Goal: Communication & Community: Answer question/provide support

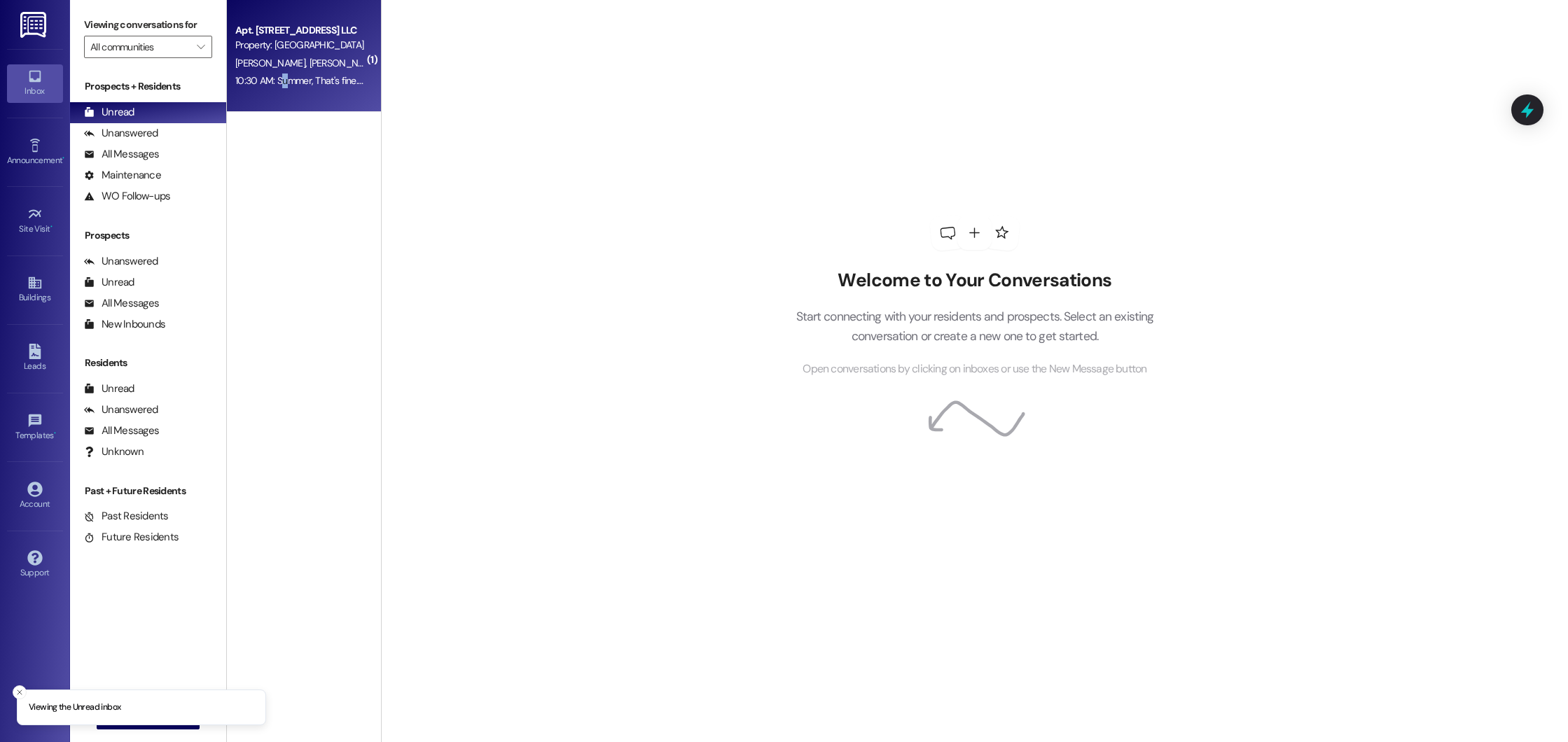
click at [272, 76] on div "10:30 AM: Summer, That's fine. Ross thought it was the quarterly one where y'al…" at bounding box center [765, 81] width 1061 height 13
click at [296, 85] on div "10:30 AM: Summer, That's fine. Ross thought it was the quarterly one where y'al…" at bounding box center [765, 81] width 1061 height 13
click at [356, 56] on div "Apt. 305, 300 Beacon Place Northport LLC Property: Beacon Place Northport J. Ku…" at bounding box center [304, 56] width 154 height 112
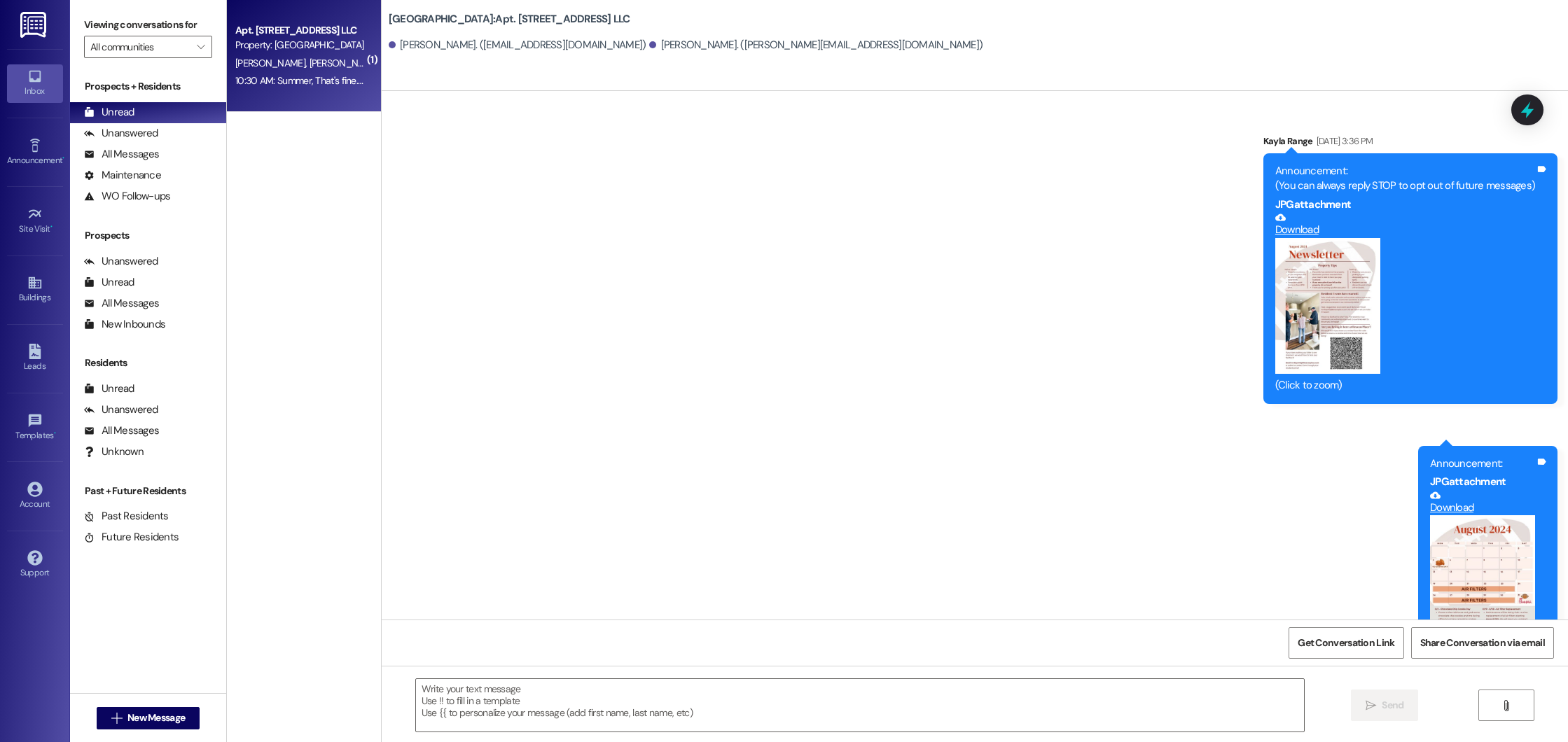
scroll to position [27976, 0]
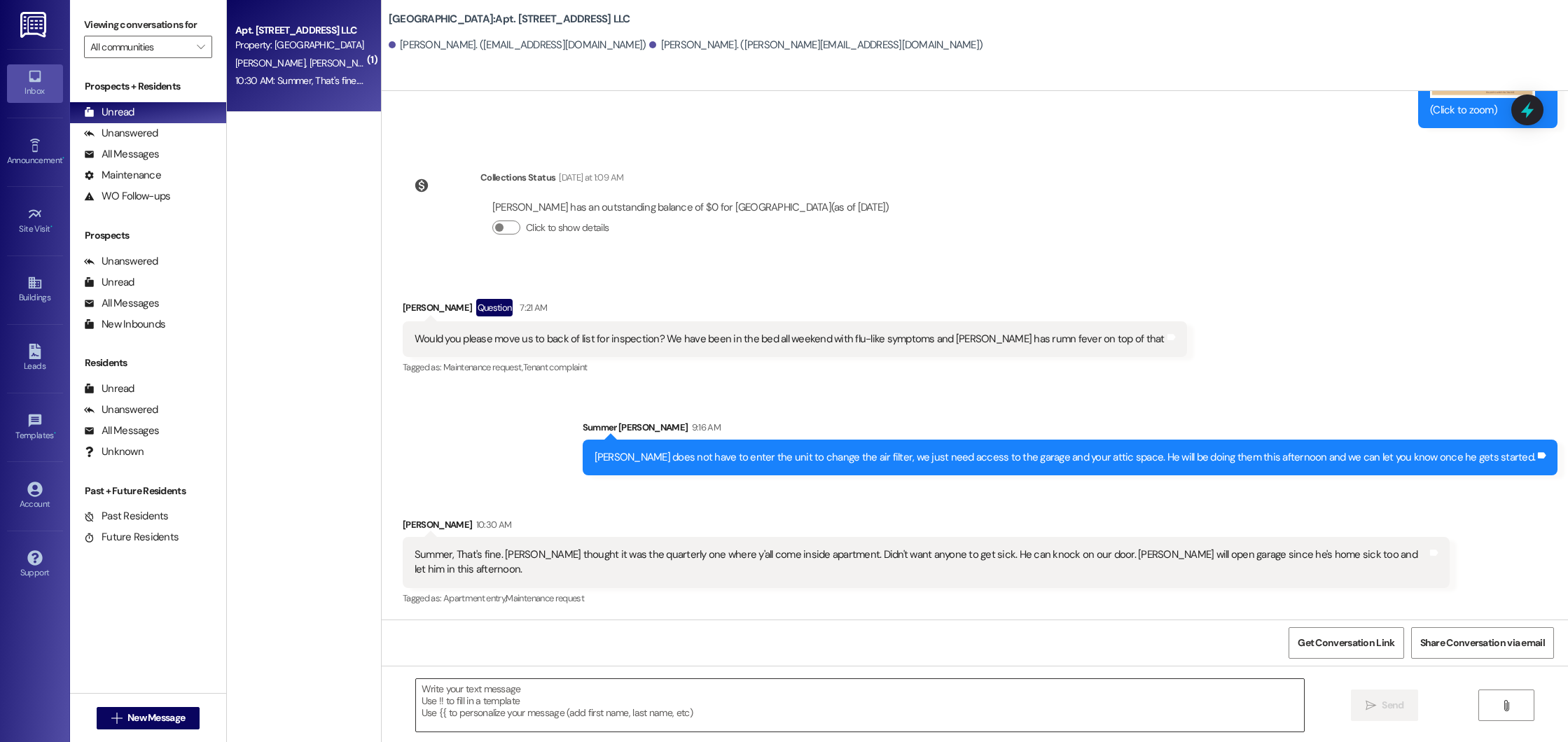
click at [740, 715] on textarea at bounding box center [860, 705] width 888 height 52
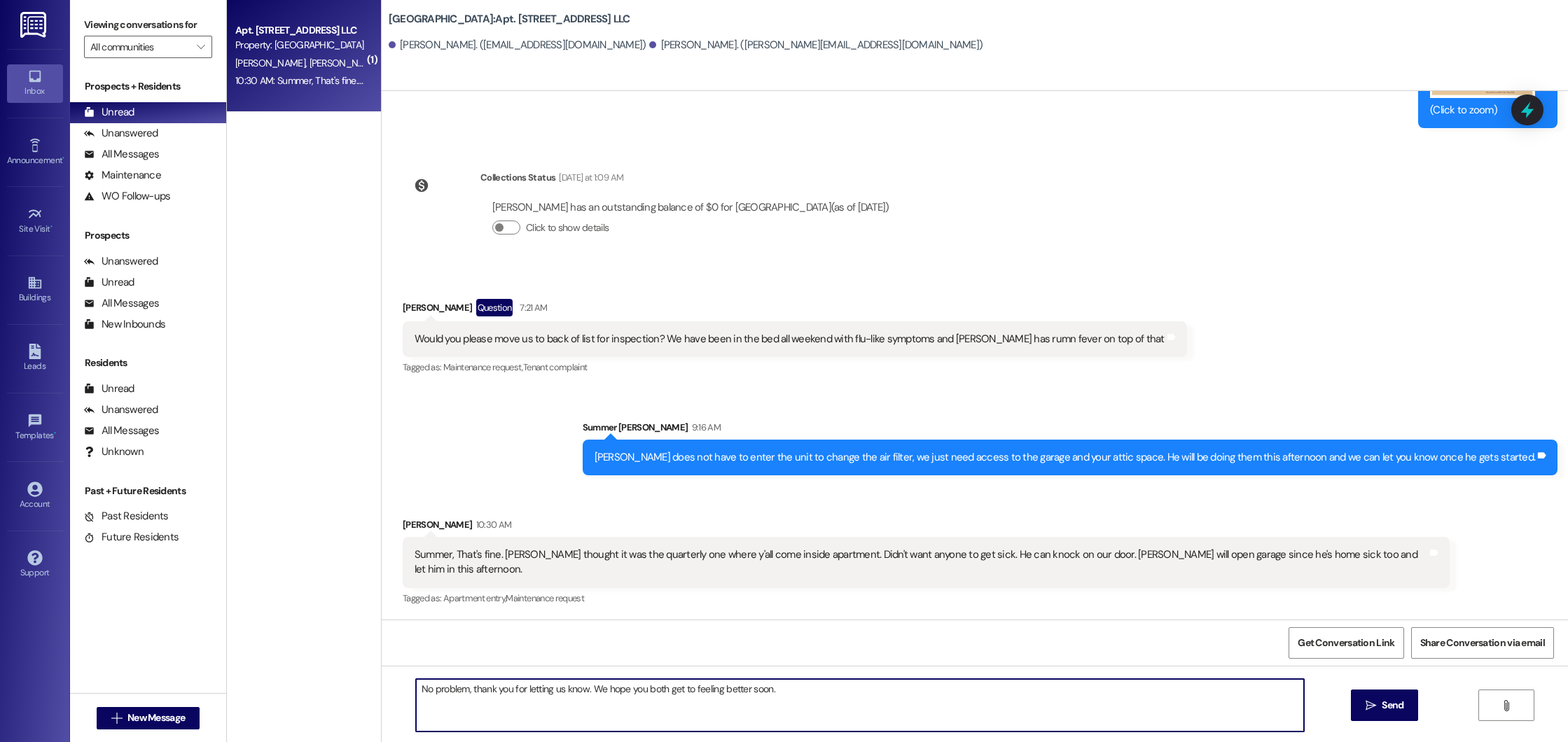
type textarea "No problem, thank you for letting us know. We hope you both get to feeling bett…"
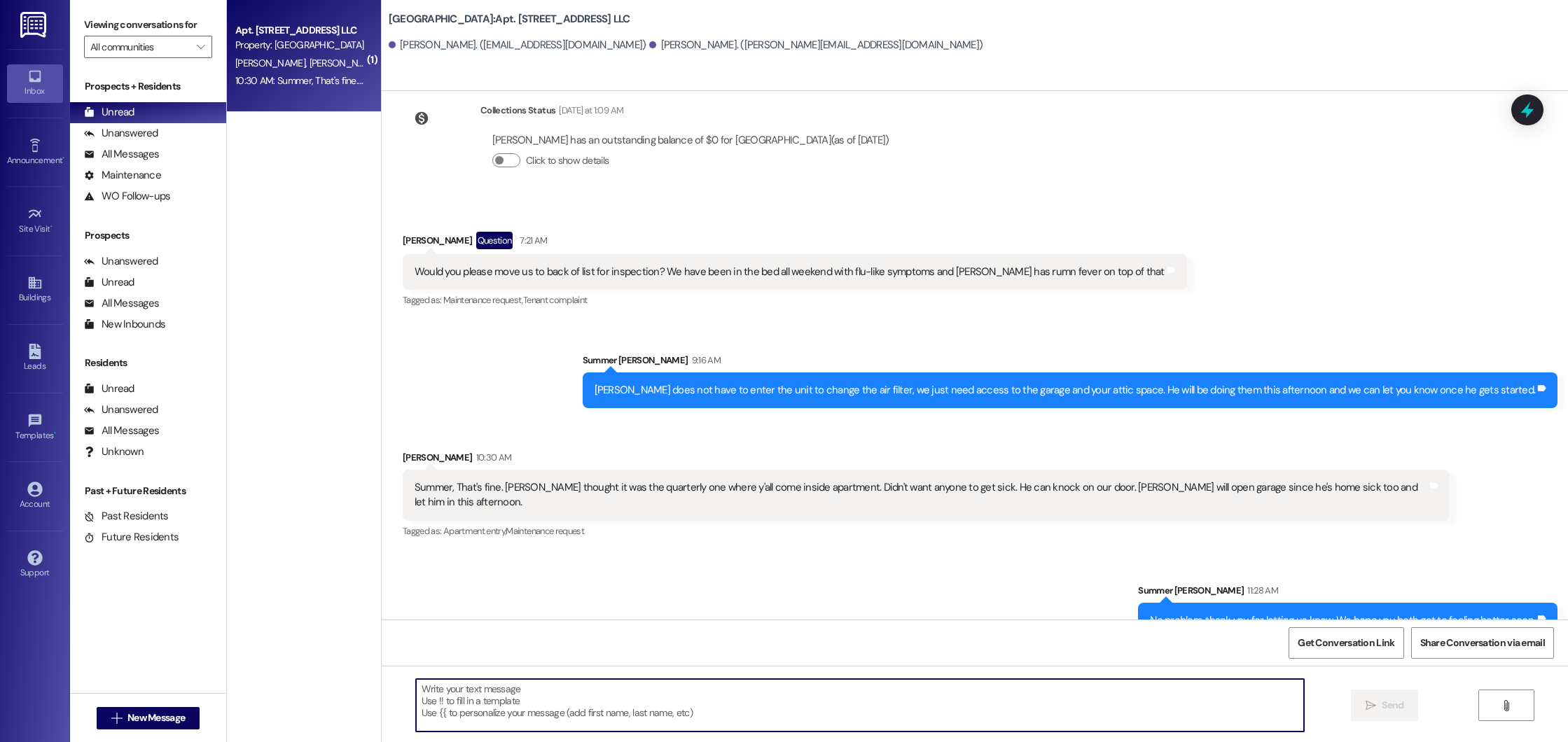
scroll to position [28075, 0]
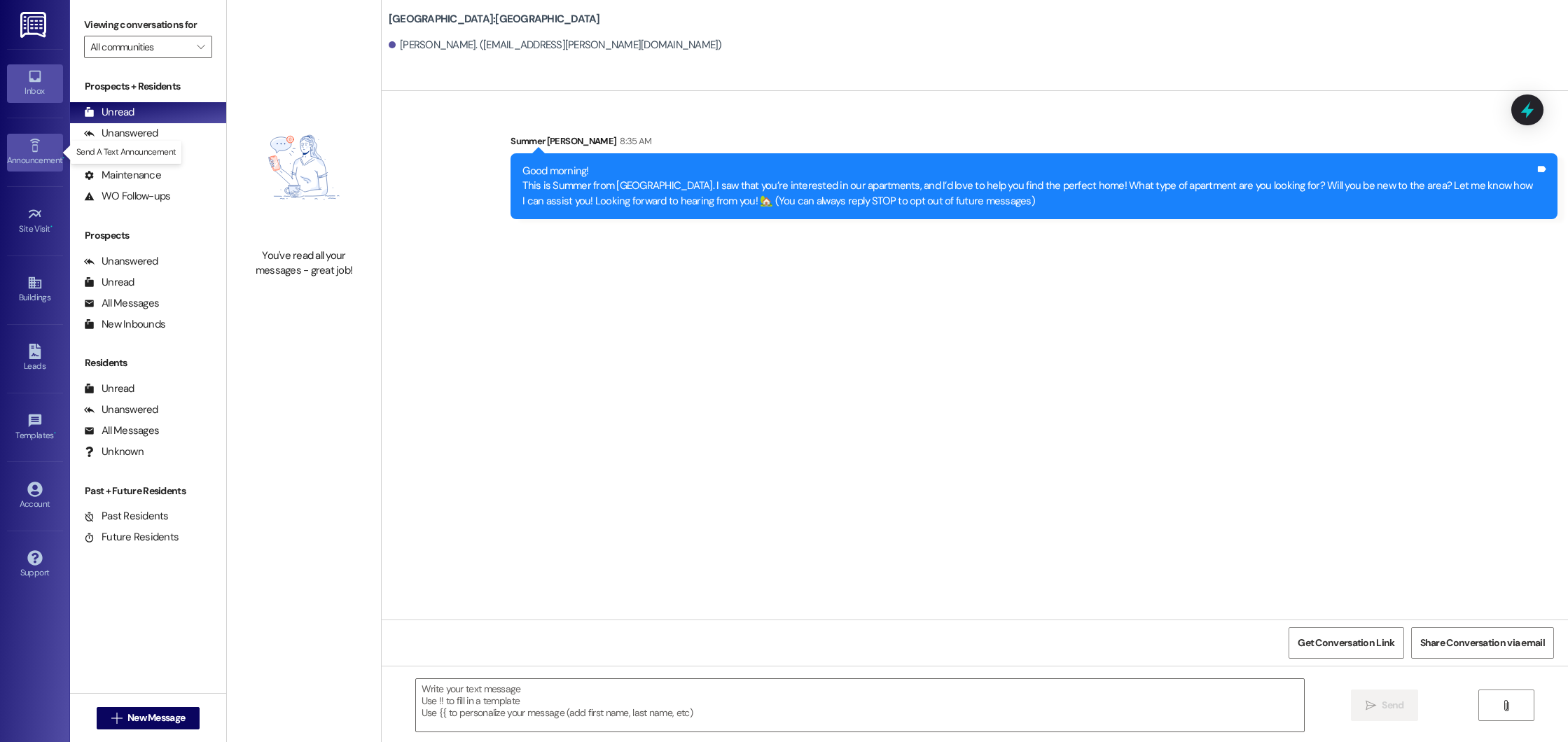
click at [39, 148] on icon at bounding box center [35, 145] width 15 height 15
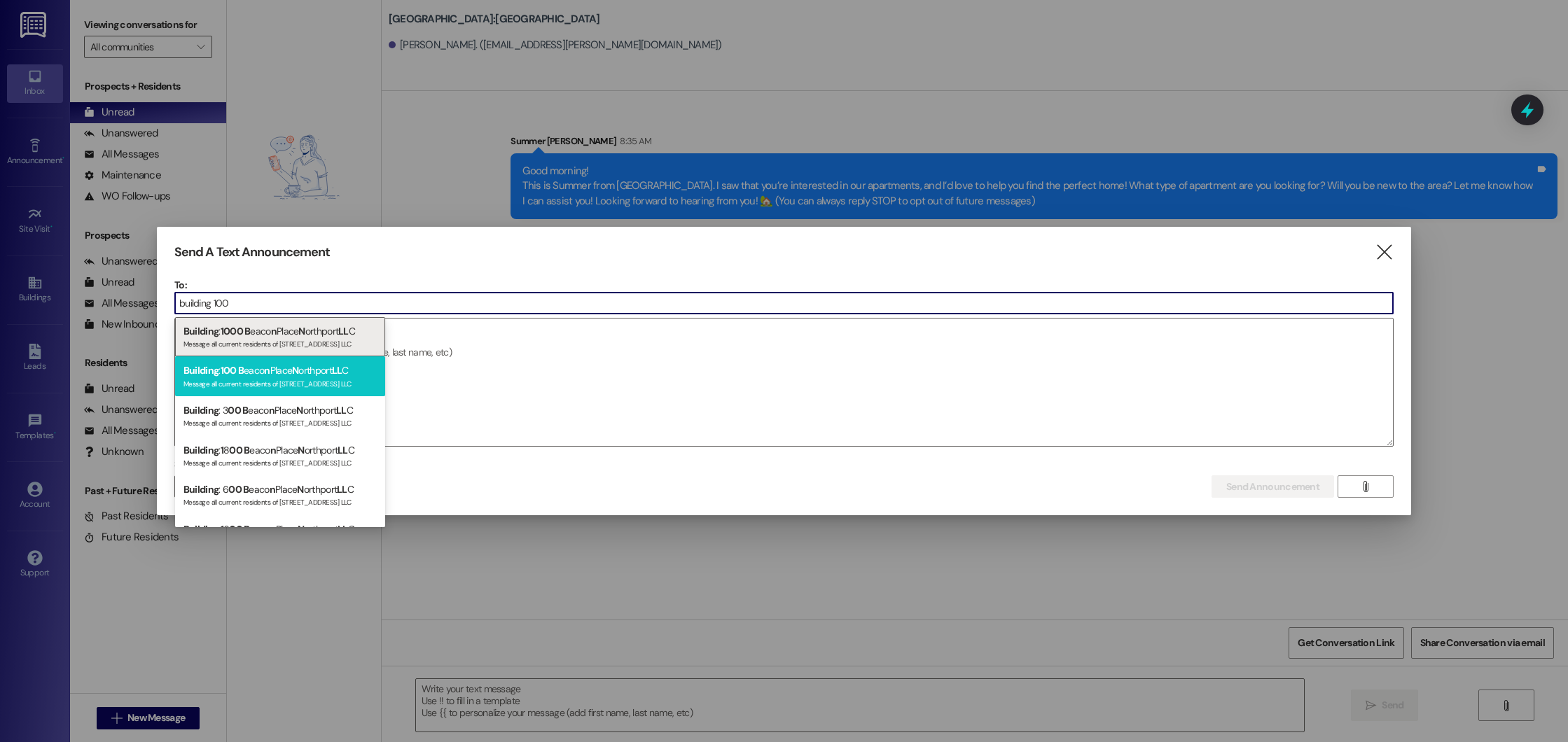
type input "building 100"
click at [242, 381] on div "Message all current residents of 100 Beacon Place Northport LLC" at bounding box center [279, 383] width 193 height 12
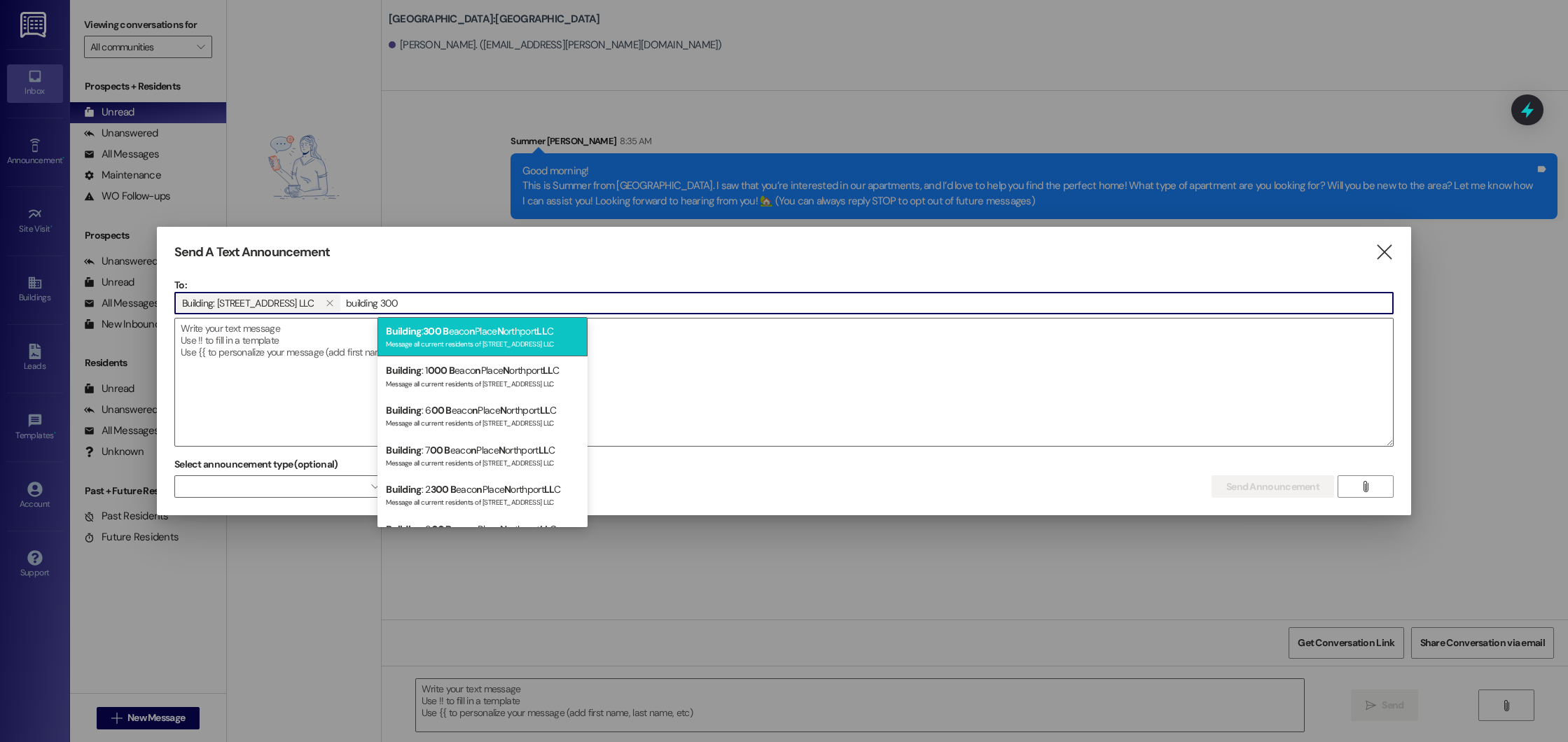
type input "building 300"
click at [472, 330] on span "n" at bounding box center [472, 331] width 6 height 13
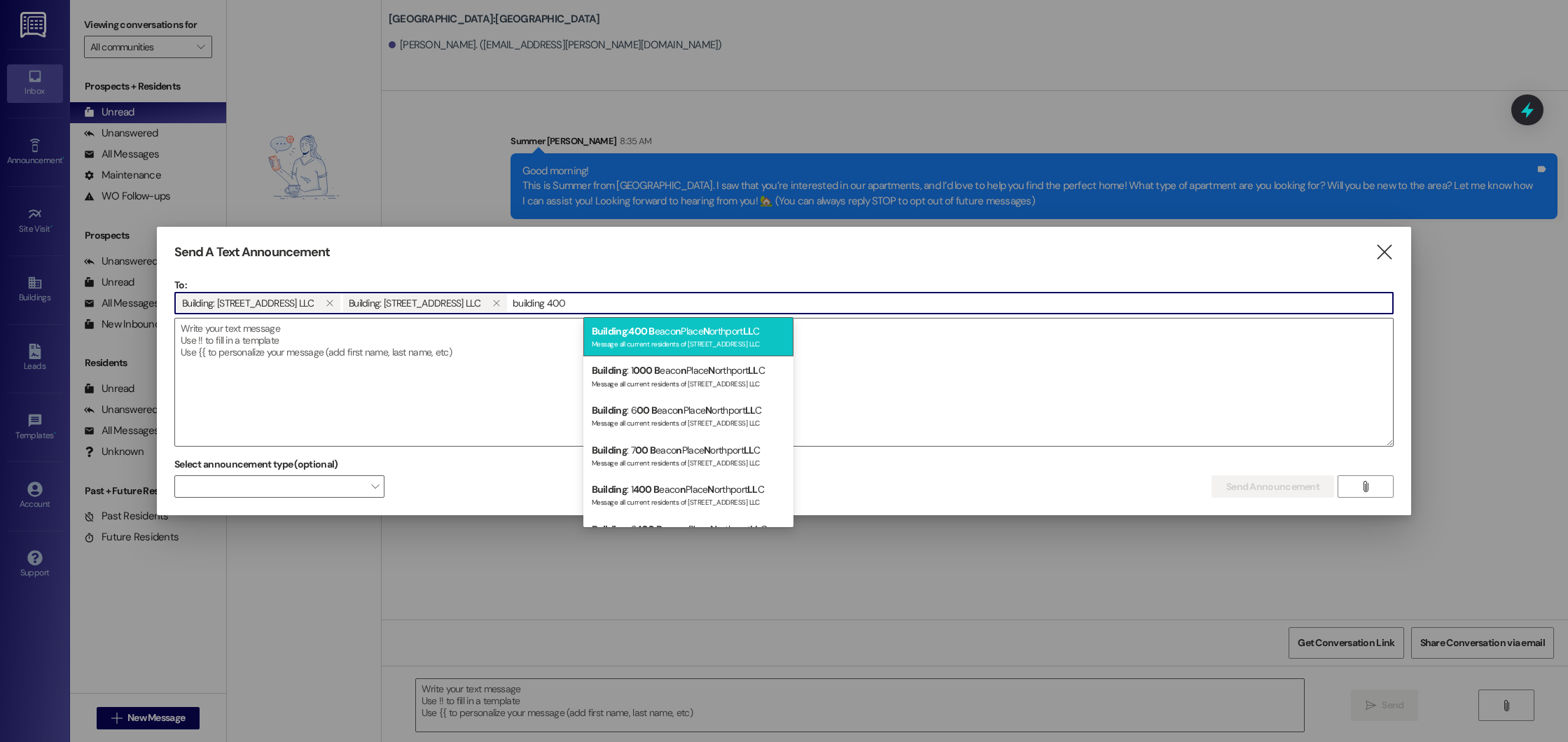
type input "building 400"
click at [606, 340] on div "Message all current residents of 400 Beacon Place Northport LLC" at bounding box center [688, 342] width 193 height 12
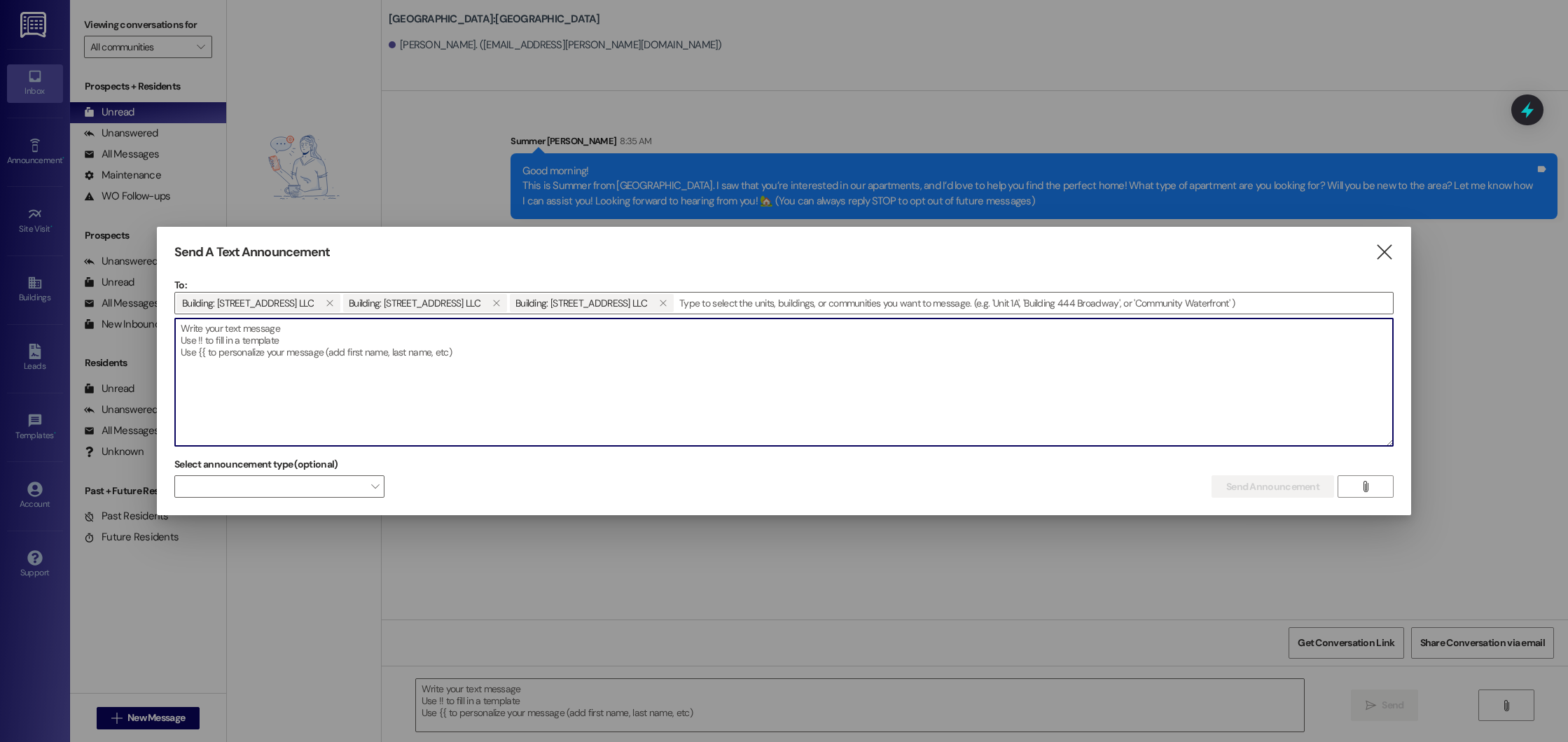
click at [606, 340] on textarea at bounding box center [784, 383] width 1218 height 128
click at [392, 344] on textarea "Hi" at bounding box center [784, 383] width 1218 height 128
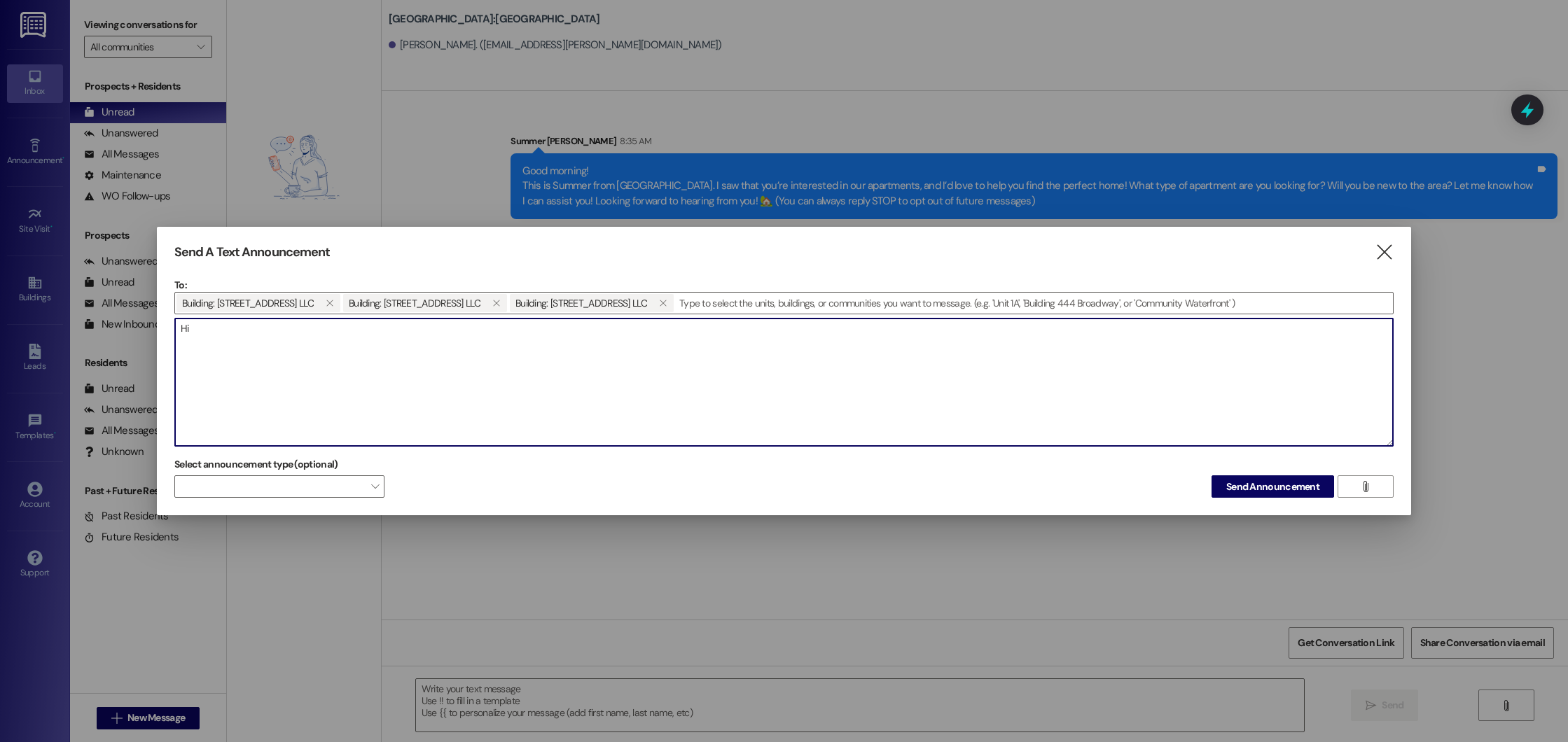
click at [392, 344] on textarea "Hi" at bounding box center [784, 383] width 1218 height 128
paste textarea "Dear Residents, This is a reminder that our team will begin air filter replacem…"
drag, startPoint x: 198, startPoint y: 326, endPoint x: 181, endPoint y: 326, distance: 17.0
click at [180, 326] on textarea "Dear Residents, This is a reminder that our team will begin air filter replacem…" at bounding box center [784, 383] width 1218 height 128
click at [179, 352] on textarea "Hi Resident(s), This is a reminder that our team will begin air filter replacem…" at bounding box center [784, 383] width 1218 height 128
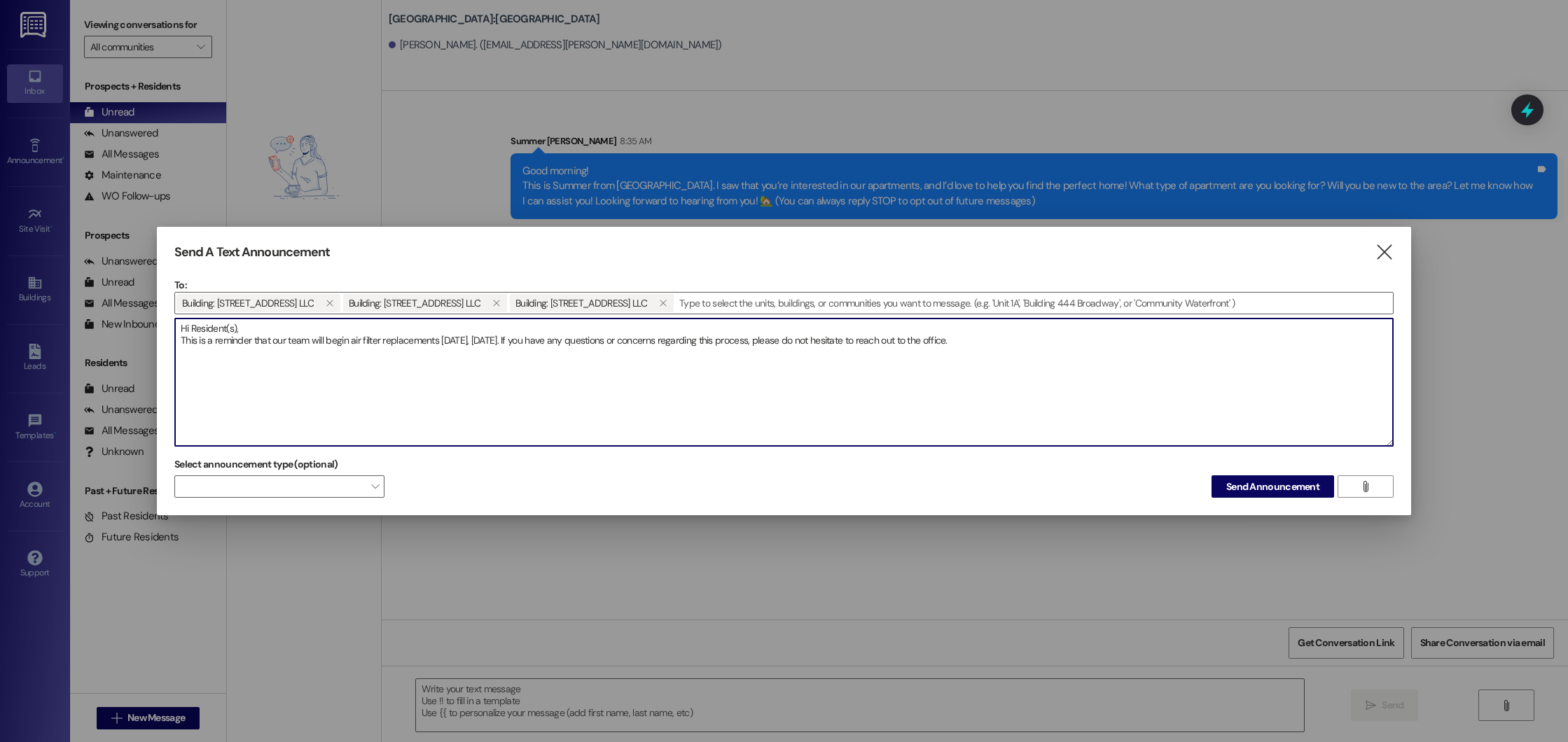
click at [287, 343] on textarea "Hi Resident(s), This is a reminder that our team will begin air filter replacem…" at bounding box center [784, 383] width 1218 height 128
click at [444, 350] on textarea "Hi Resident(s), This is a reminder that our maintenance team will begin air fil…" at bounding box center [784, 383] width 1218 height 128
type textarea "Hi Resident(s), This is a reminder that our maintenance team will begin air fil…"
click at [1242, 493] on button "Send Announcement" at bounding box center [1272, 487] width 123 height 23
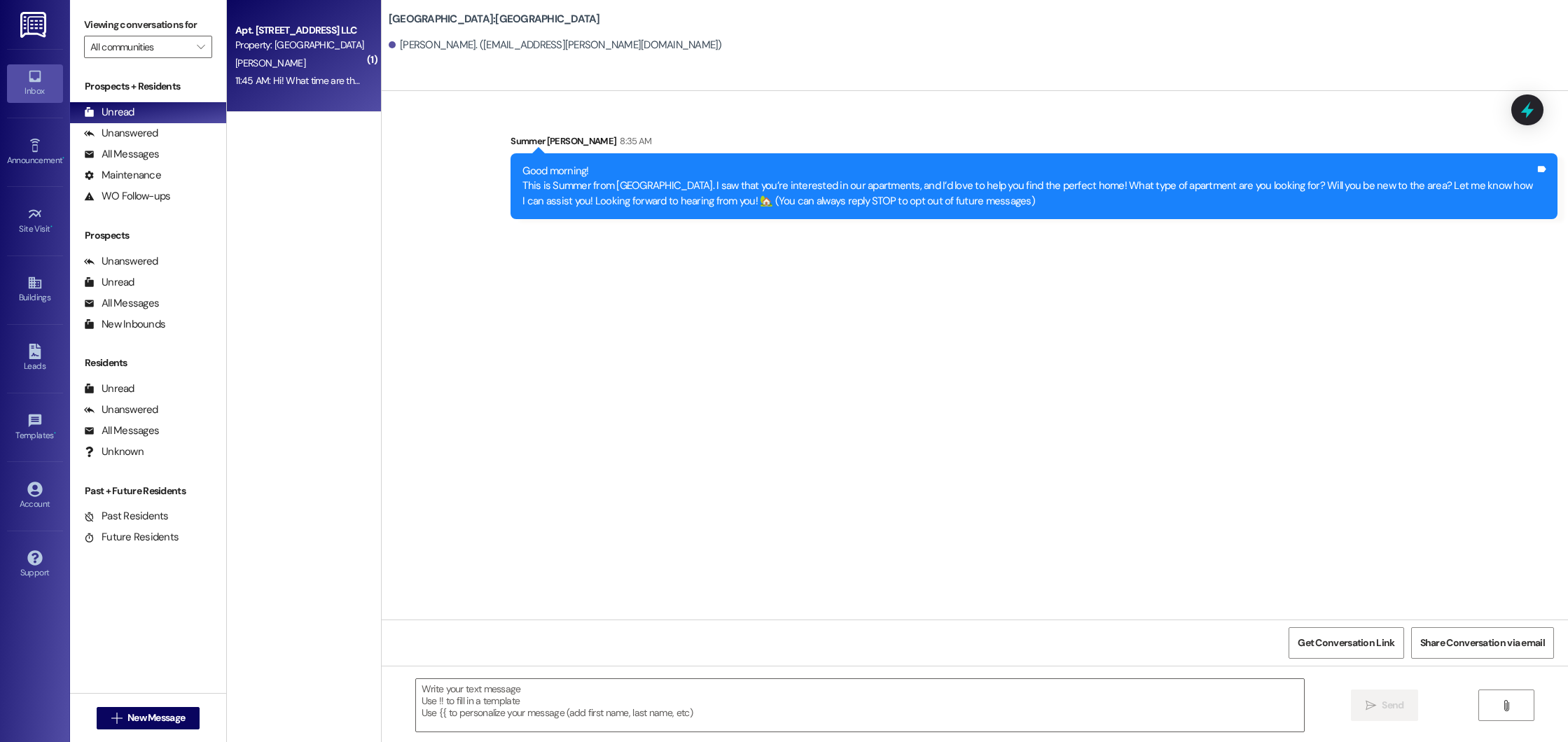
click at [323, 64] on div "[PERSON_NAME]" at bounding box center [300, 64] width 132 height 18
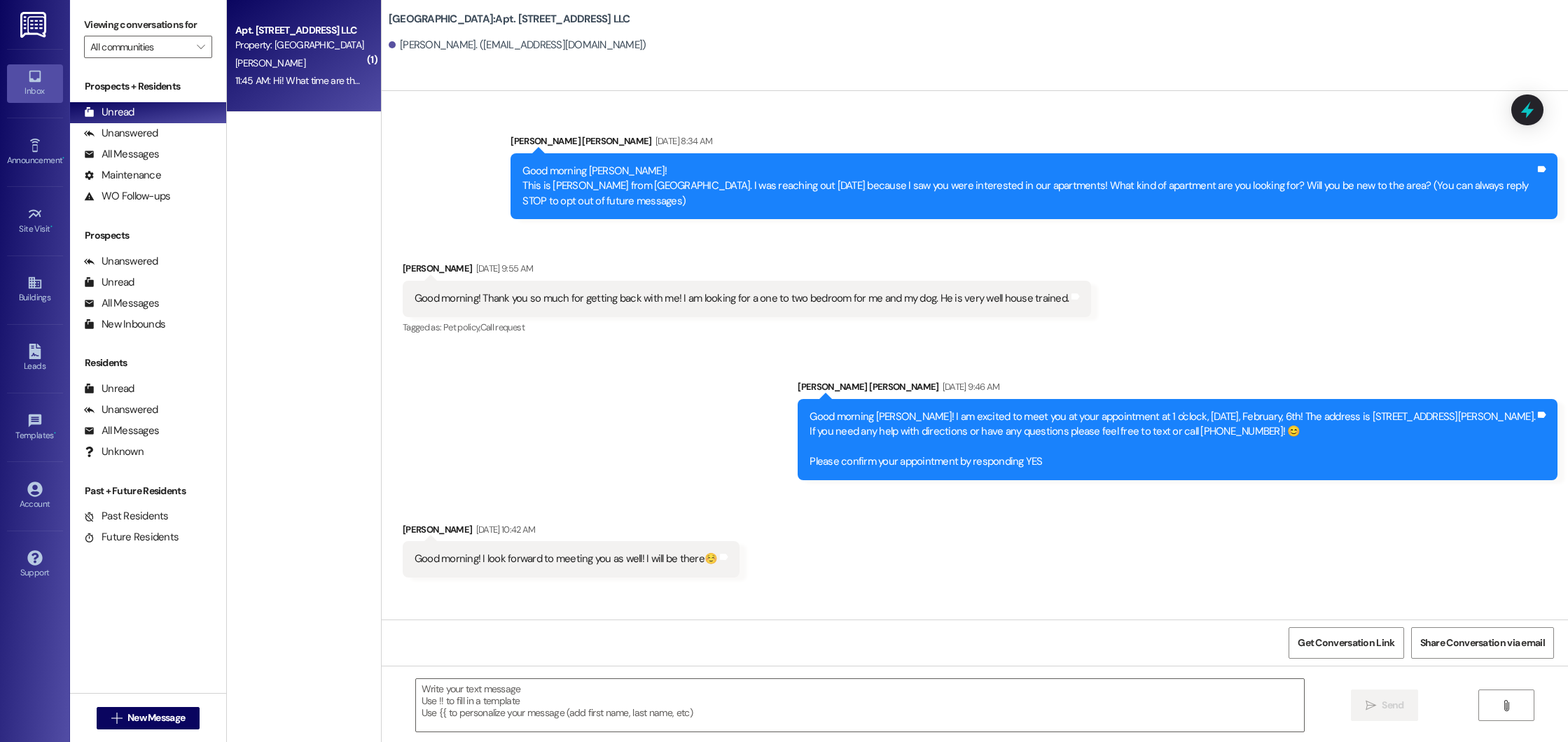
scroll to position [9946, 0]
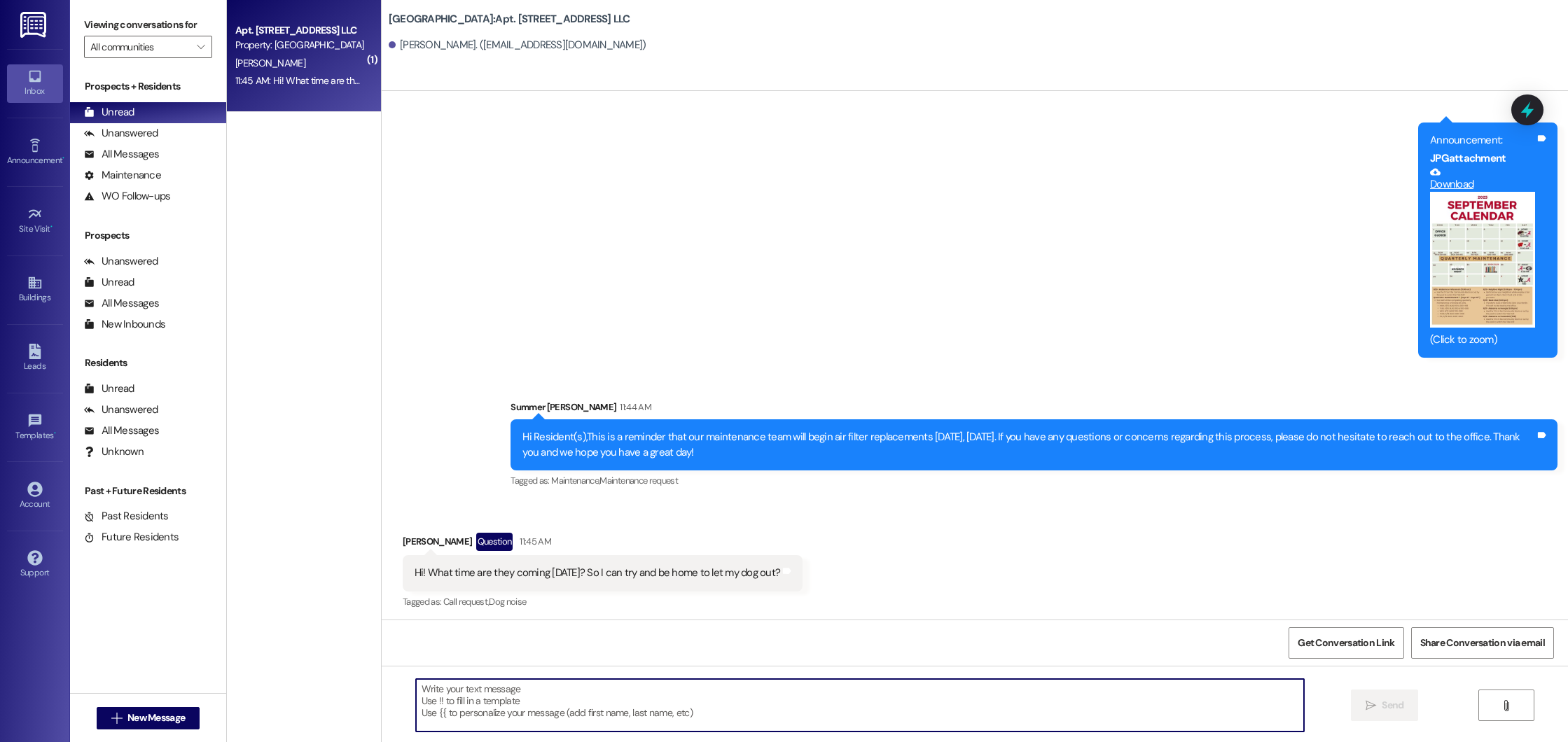
click at [462, 694] on textarea at bounding box center [860, 705] width 888 height 52
click at [649, 702] on textarea at bounding box center [860, 705] width 888 height 52
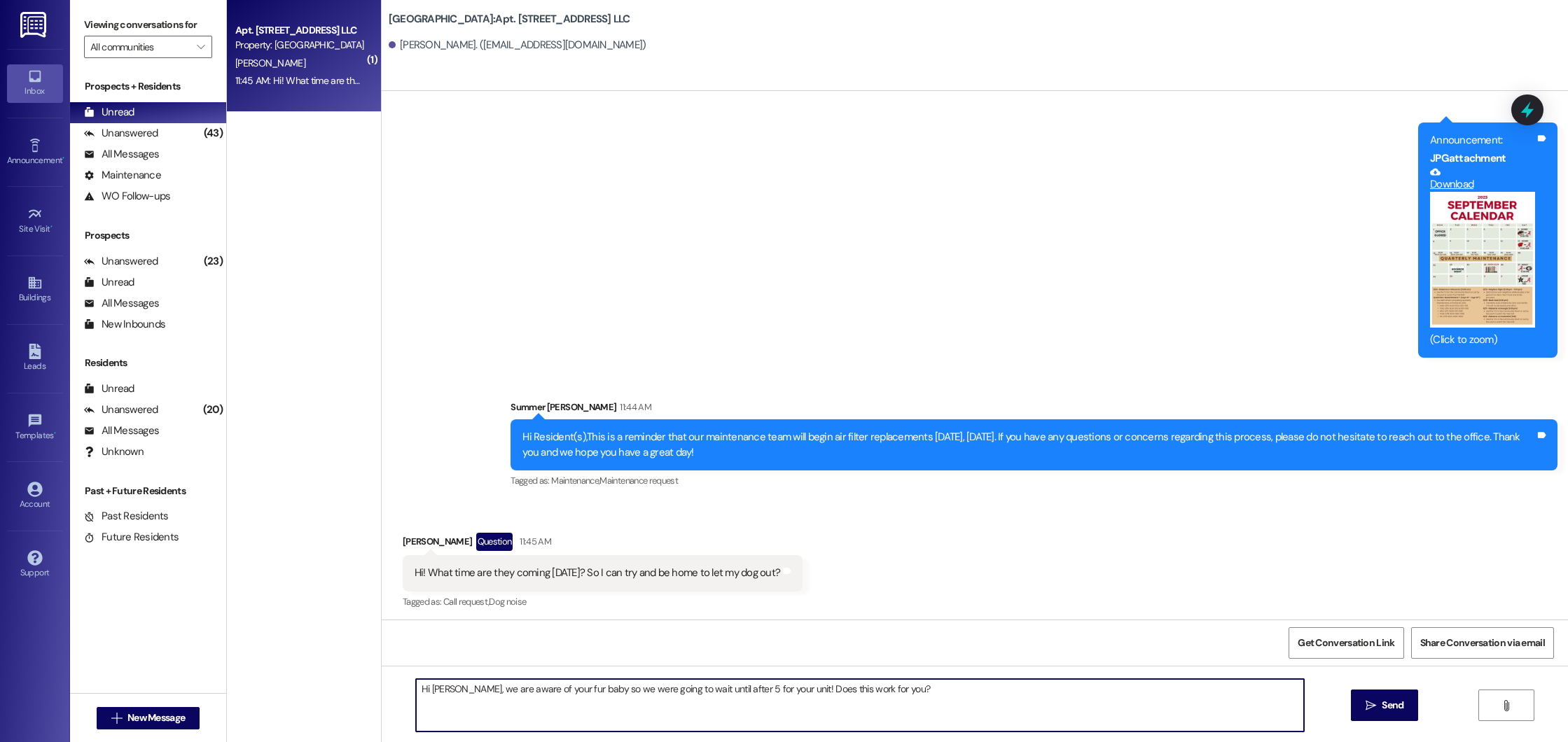
type textarea "Hi Kennedy, we are aware of your fur baby so we were going to wait until after …"
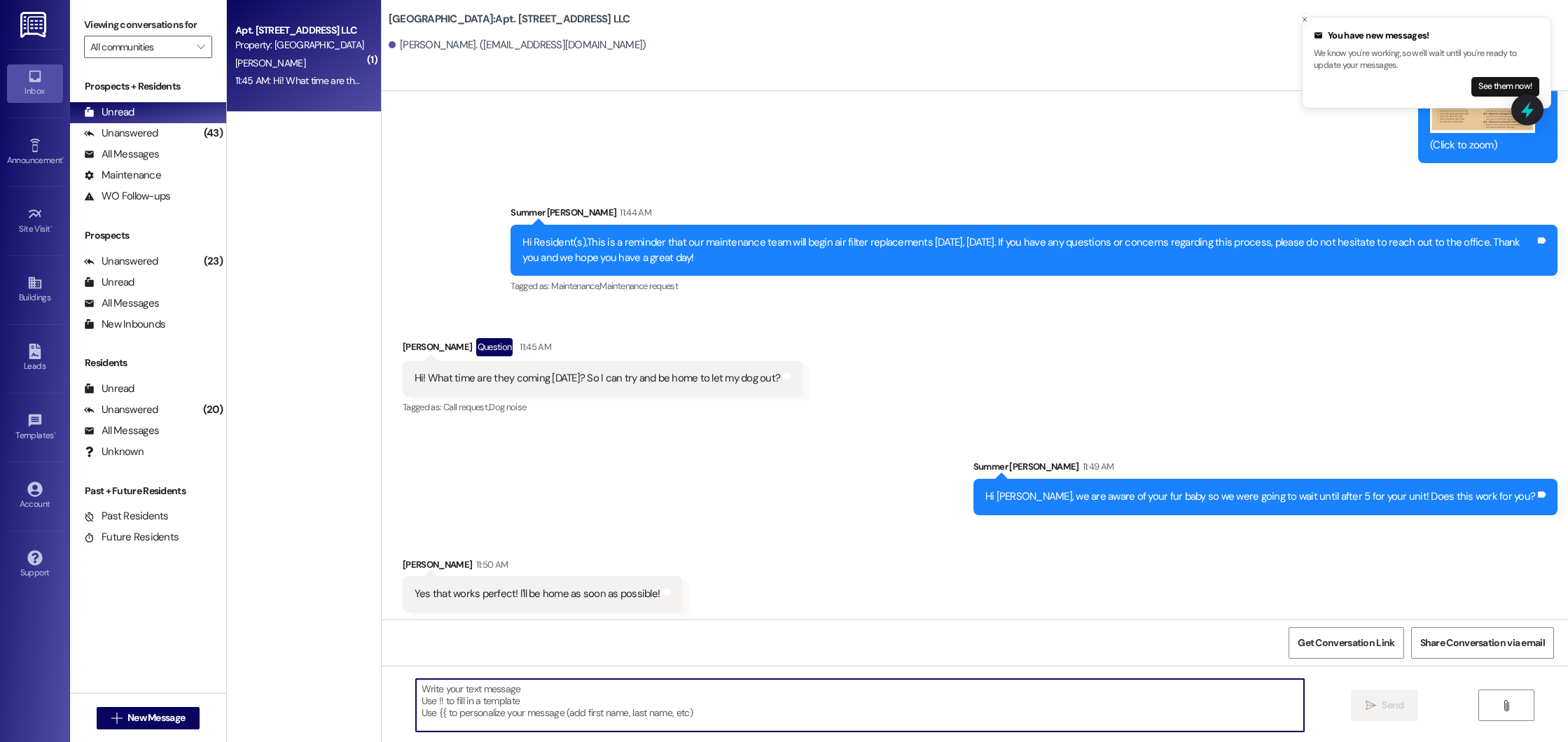
scroll to position [10141, 0]
click at [610, 711] on textarea at bounding box center [860, 705] width 888 height 52
type textarea "Great, let us know if anything changes and we will be happy to adjust!"
